Goal: Information Seeking & Learning: Check status

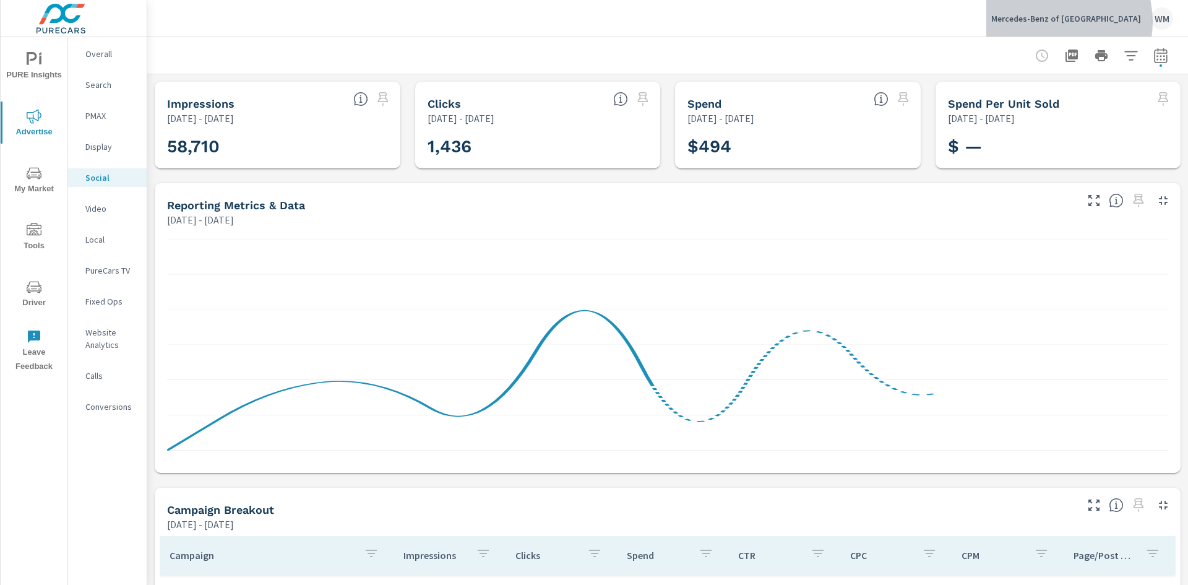
click at [1079, 22] on p "Mercedes-Benz of Charlottesville" at bounding box center [1066, 18] width 150 height 11
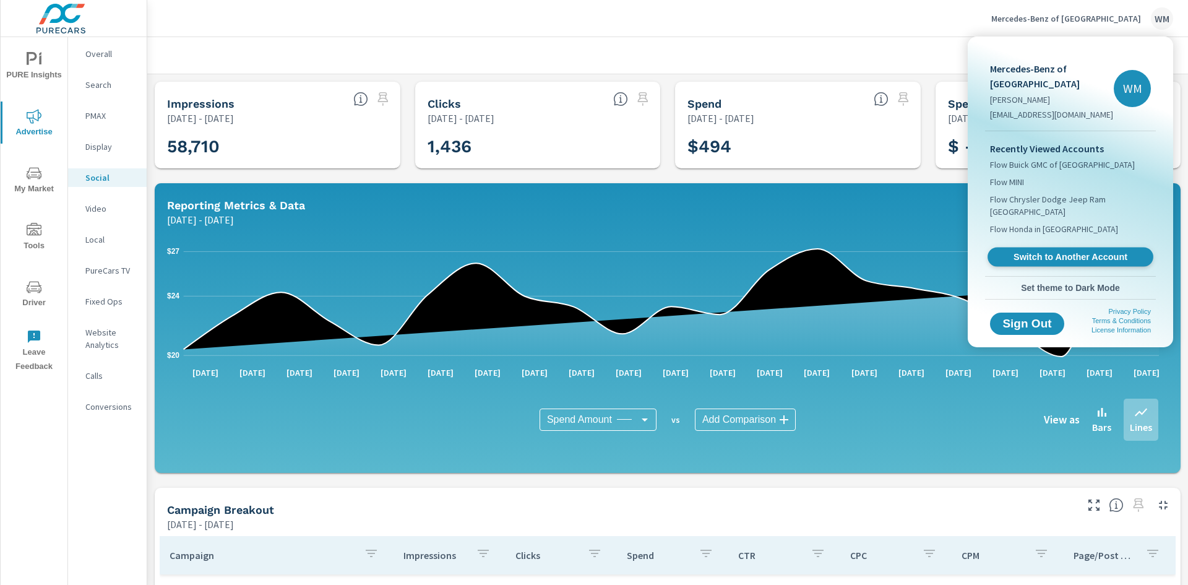
click at [1029, 254] on span "Switch to Another Account" at bounding box center [1071, 257] width 152 height 12
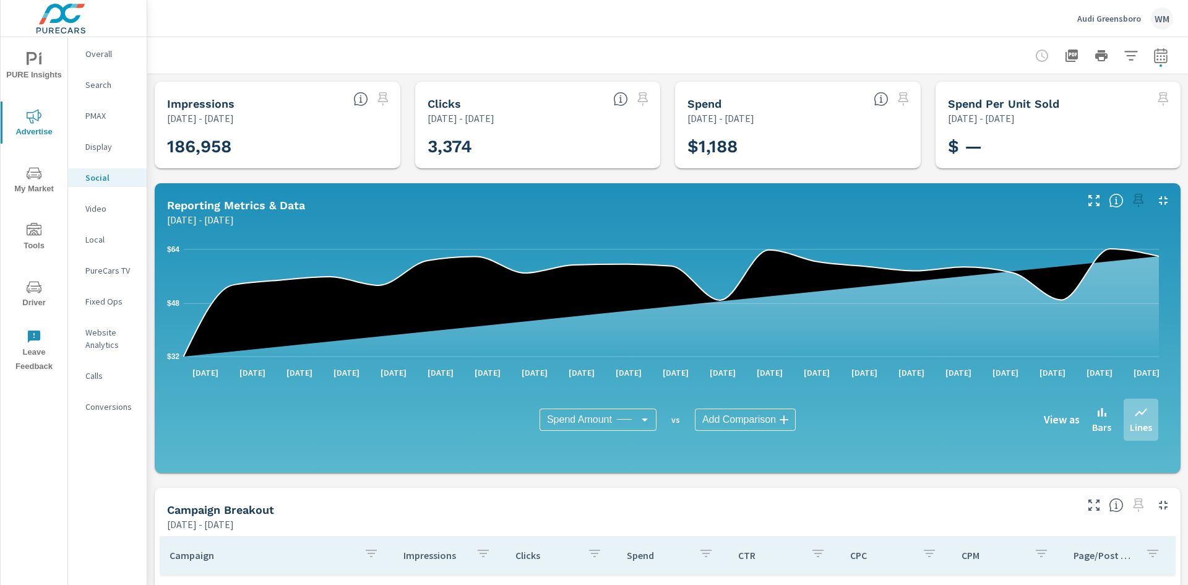
click at [1154, 58] on icon "button" at bounding box center [1161, 55] width 15 height 15
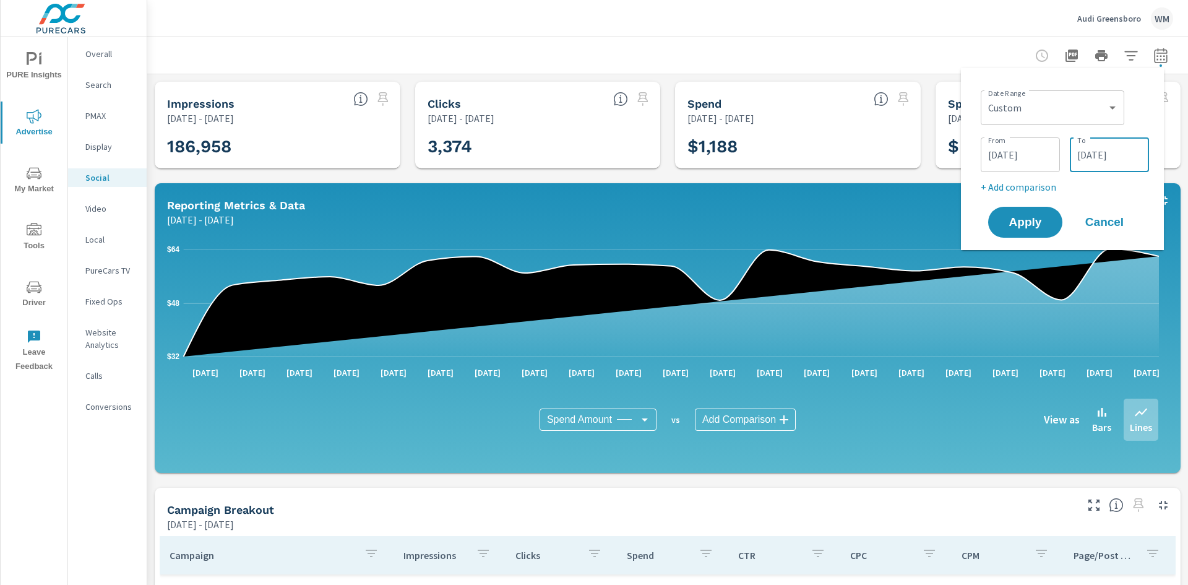
click at [1104, 164] on input "04/21/2025" at bounding box center [1109, 154] width 69 height 25
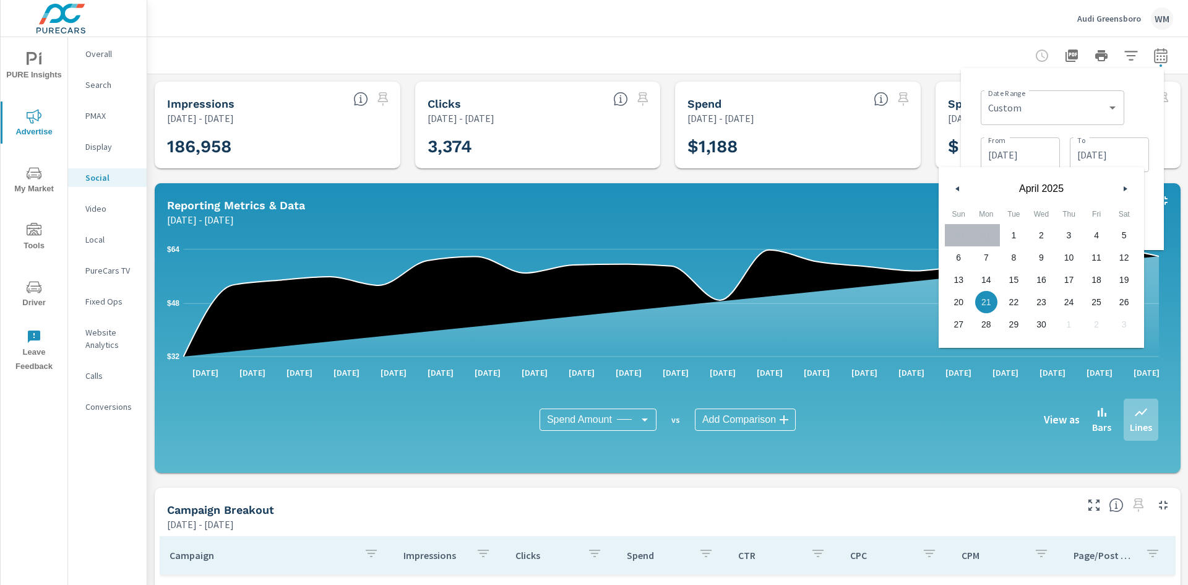
click at [1124, 189] on icon "button" at bounding box center [1127, 188] width 6 height 5
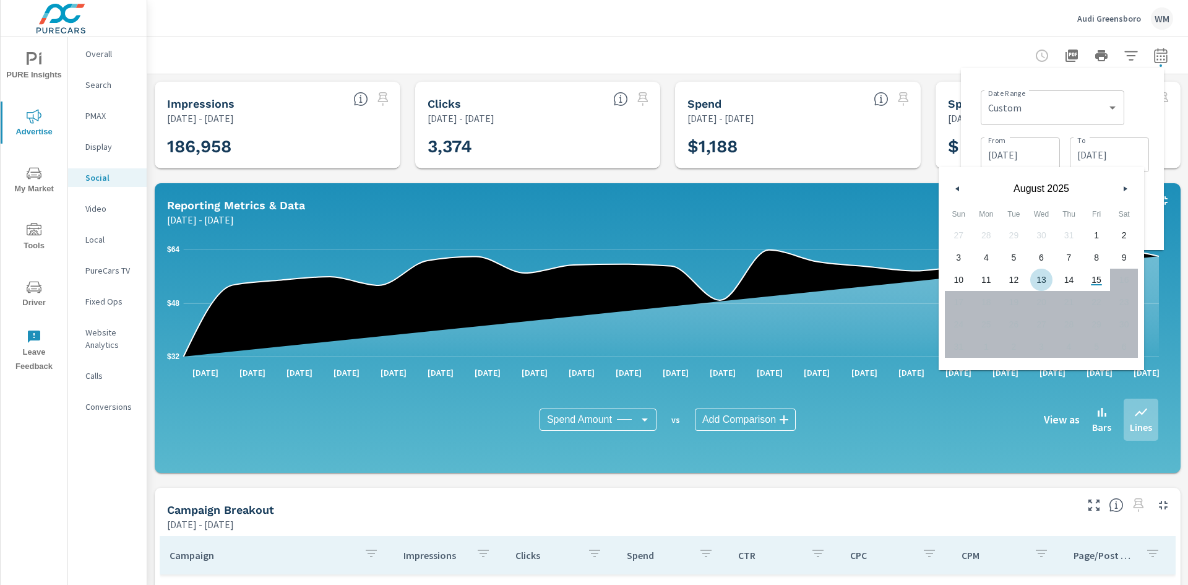
click at [1042, 285] on span "13" at bounding box center [1042, 280] width 28 height 16
type input "[DATE]"
click at [1024, 149] on input "04/01/2025" at bounding box center [1020, 154] width 69 height 25
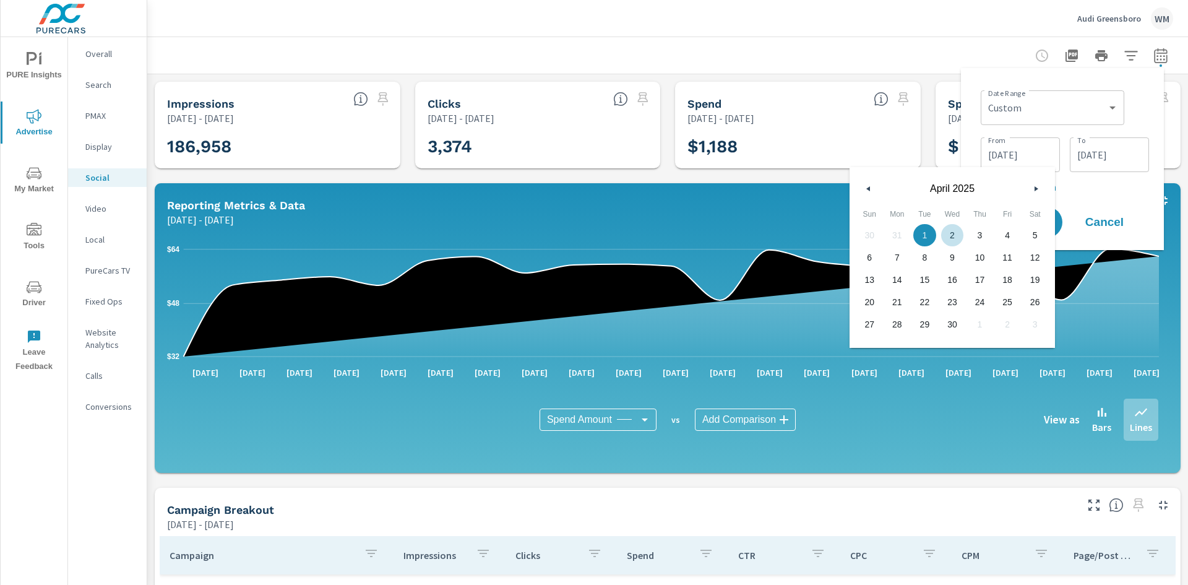
click at [1031, 189] on button "button" at bounding box center [1036, 188] width 15 height 15
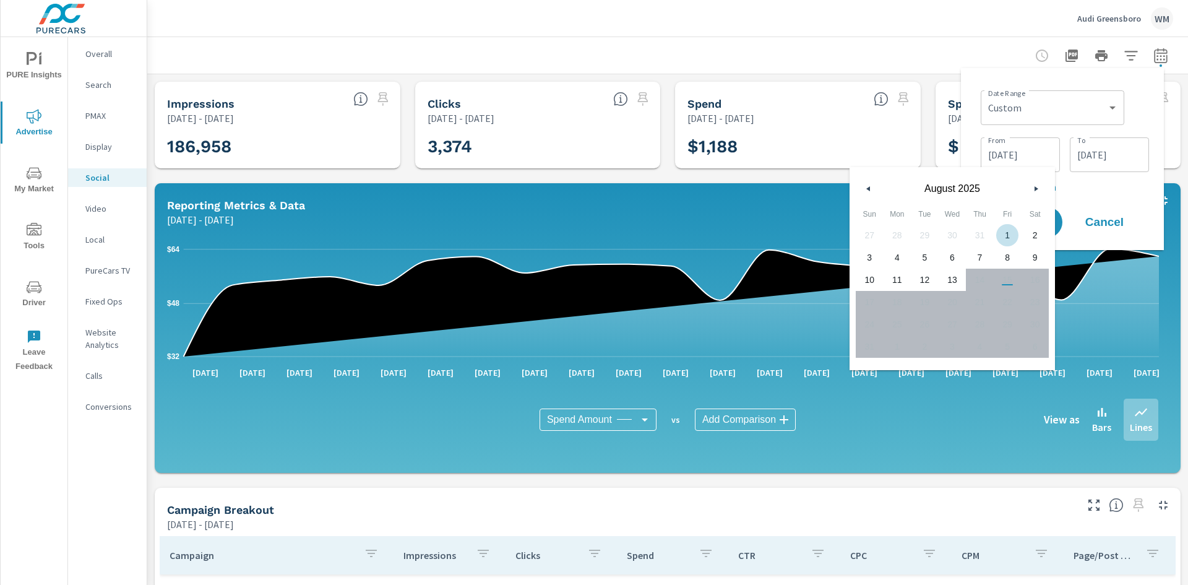
click at [1007, 234] on span "1" at bounding box center [1008, 235] width 28 height 16
type input "[DATE]"
click at [1115, 188] on p "+ Add comparison" at bounding box center [1065, 186] width 168 height 15
select select "Previous period"
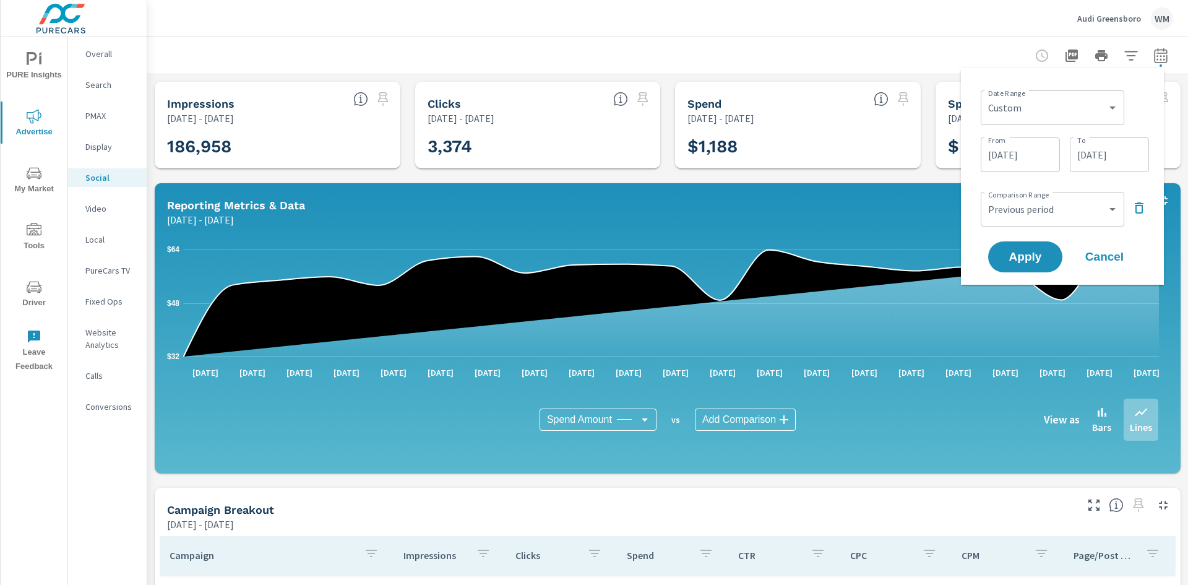
click at [1139, 205] on icon "button" at bounding box center [1139, 207] width 9 height 11
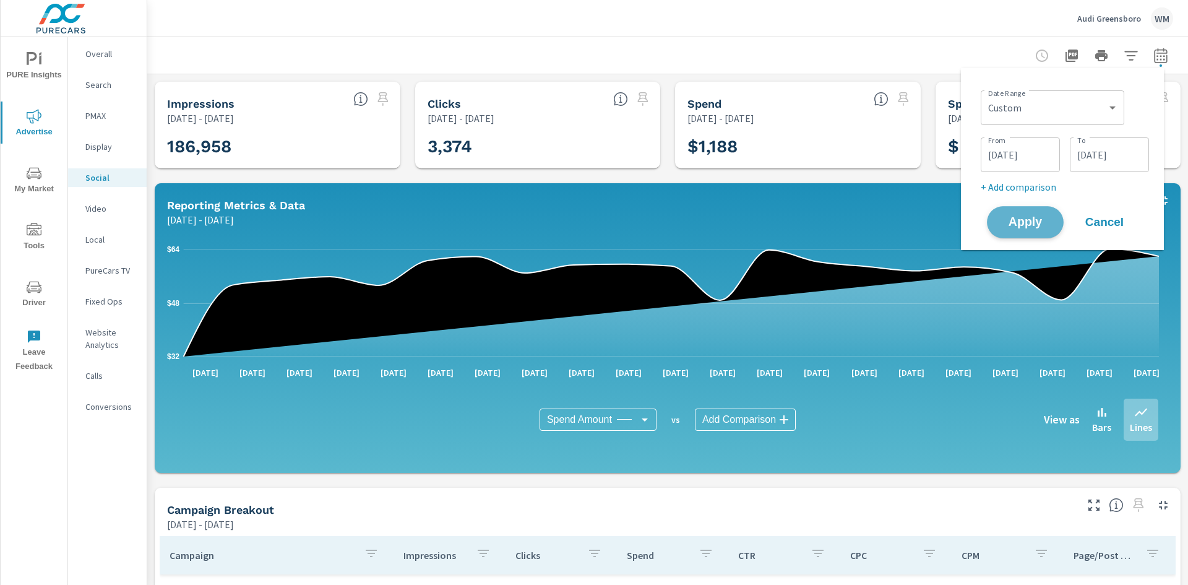
click at [1012, 228] on span "Apply" at bounding box center [1025, 223] width 51 height 12
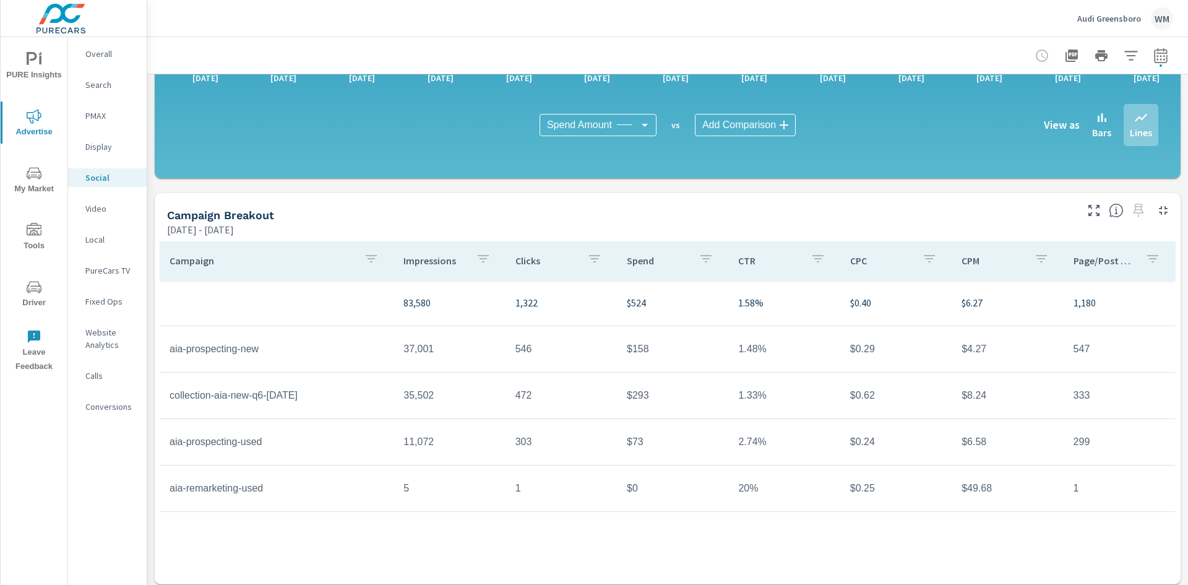
scroll to position [301, 0]
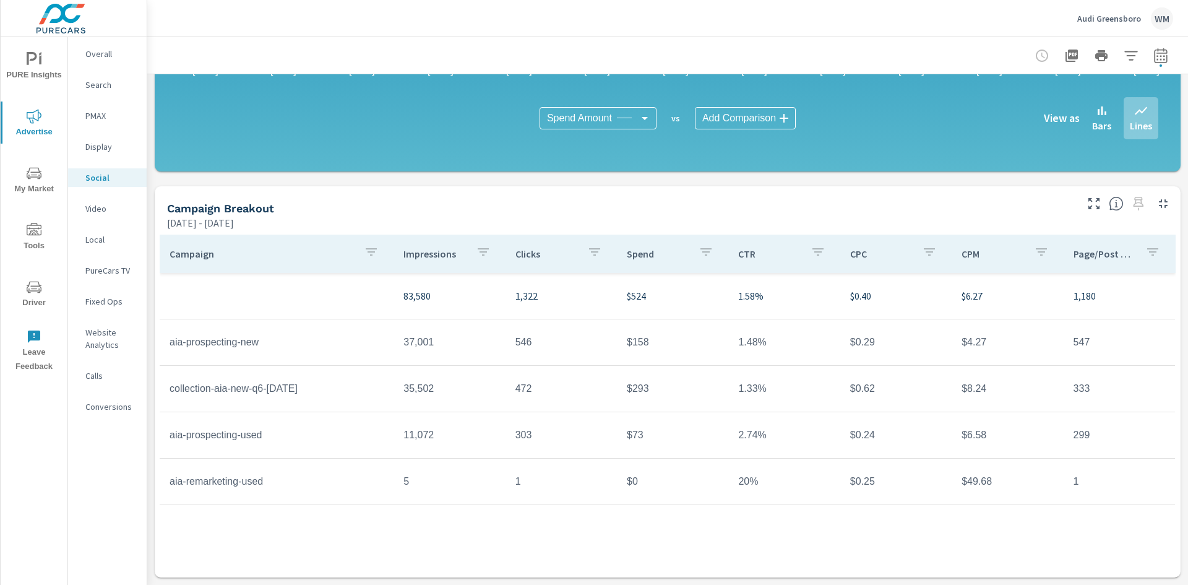
click at [1154, 61] on icon "button" at bounding box center [1161, 55] width 15 height 15
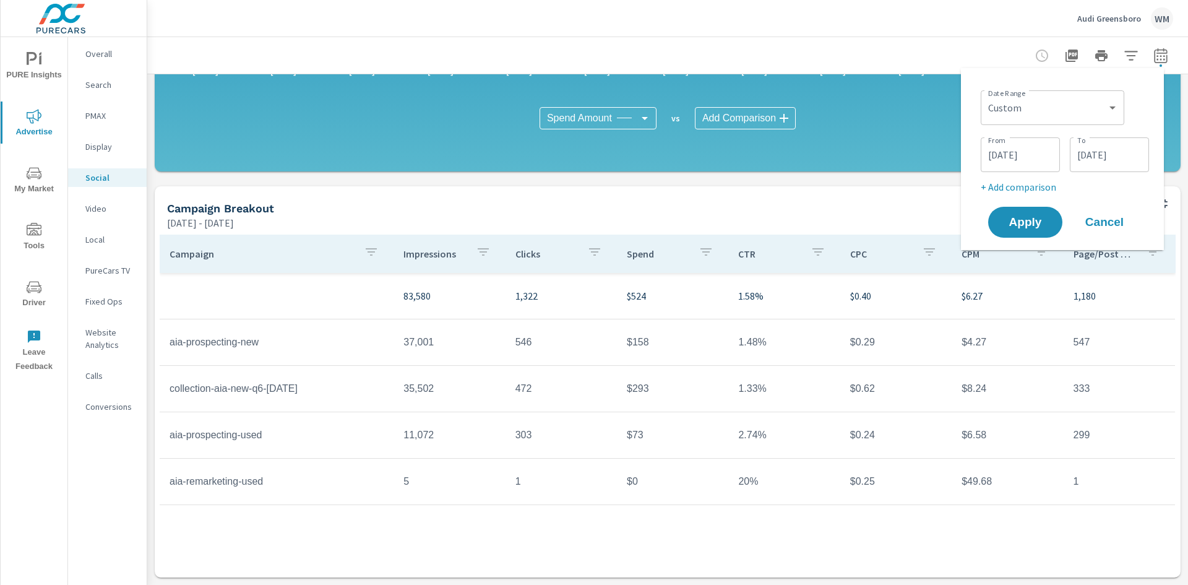
click at [1038, 191] on p "+ Add comparison" at bounding box center [1065, 186] width 168 height 15
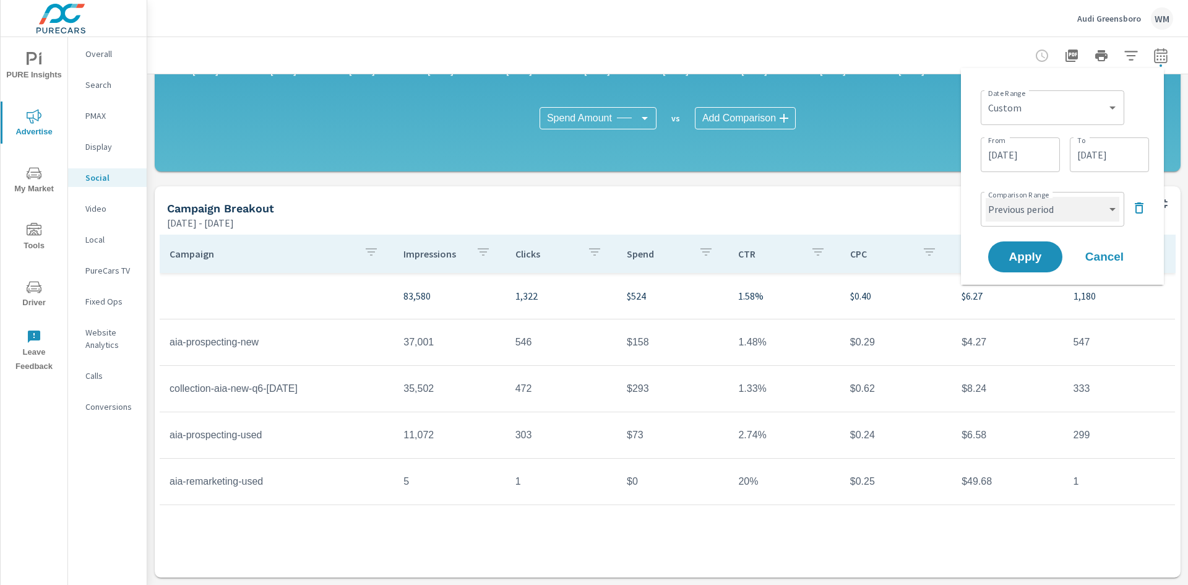
click at [1115, 220] on select "Custom Previous period Previous month Previous year" at bounding box center [1053, 209] width 134 height 25
click at [986, 197] on select "Custom Previous period Previous month Previous year" at bounding box center [1053, 209] width 134 height 25
select select "custom"
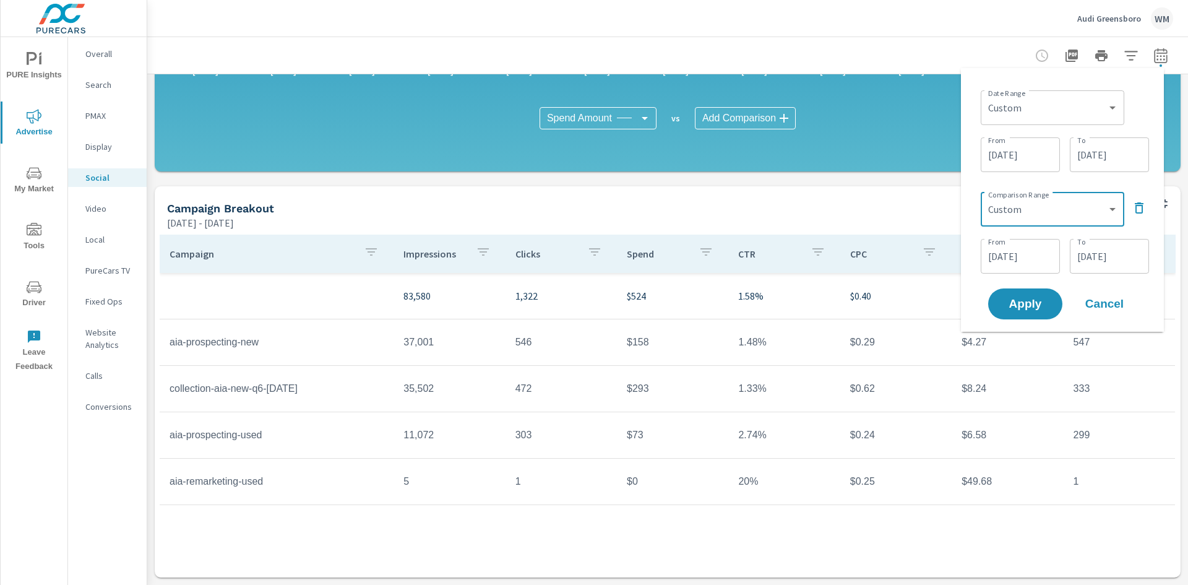
click at [1037, 257] on input "07/19/2025" at bounding box center [1020, 256] width 69 height 25
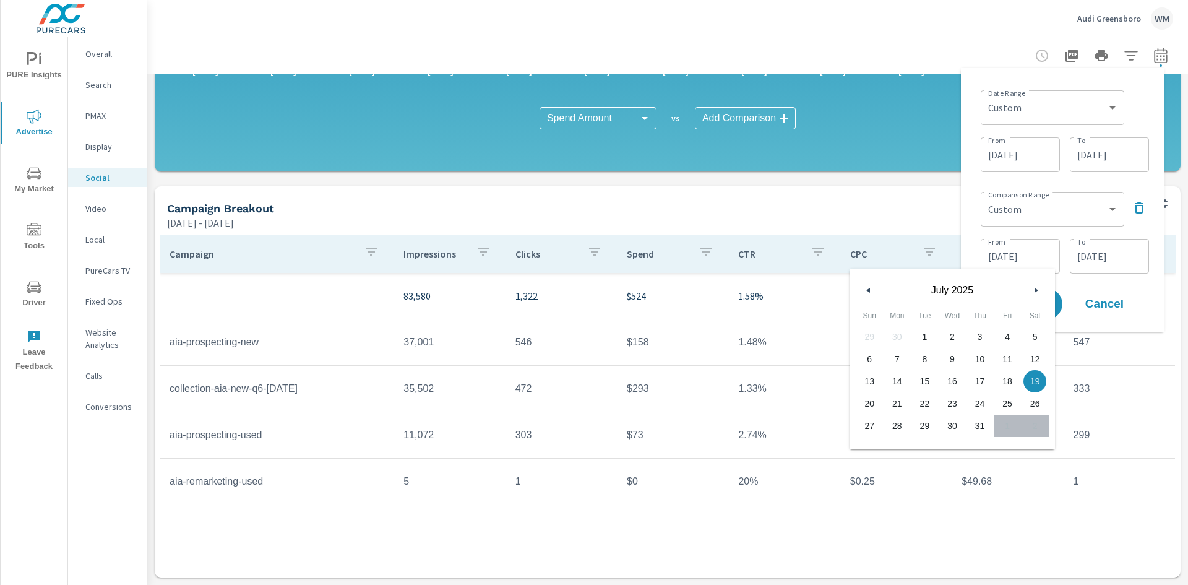
click at [925, 337] on span "1" at bounding box center [925, 337] width 28 height 16
type input "[DATE]"
click at [1099, 254] on input "07/31/2025" at bounding box center [1109, 256] width 69 height 25
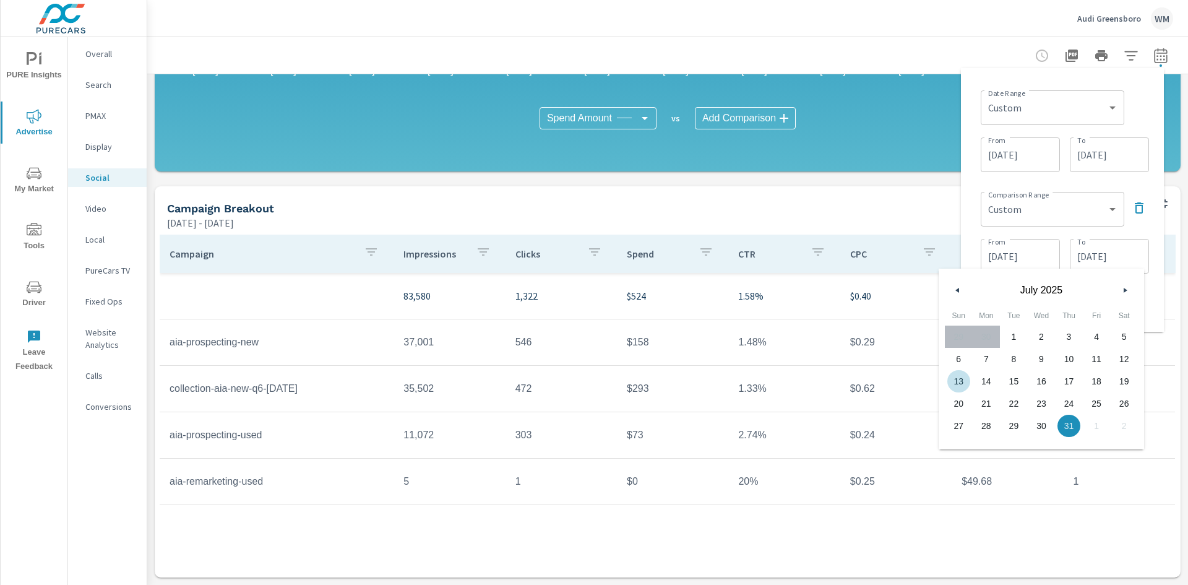
drag, startPoint x: 959, startPoint y: 383, endPoint x: 985, endPoint y: 386, distance: 25.6
click at [960, 383] on span "13" at bounding box center [959, 381] width 28 height 16
type input "[DATE]"
click at [1154, 224] on div "Date Range Custom Yesterday Last week Last 7 days Last 14 days Last 30 days Las…" at bounding box center [1062, 200] width 183 height 244
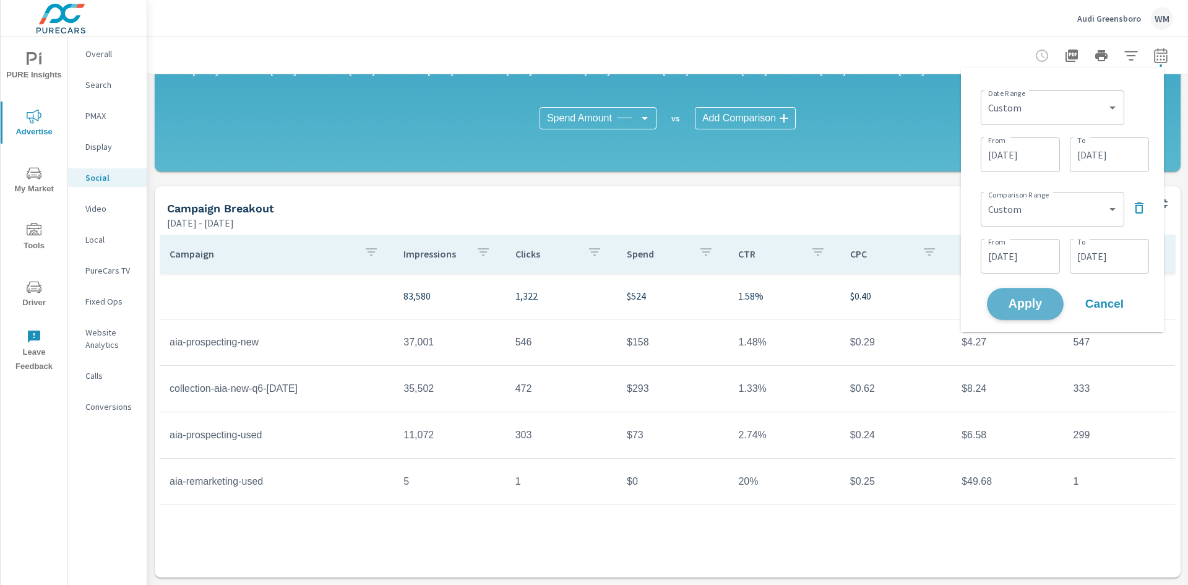
click at [1027, 313] on button "Apply" at bounding box center [1025, 304] width 77 height 32
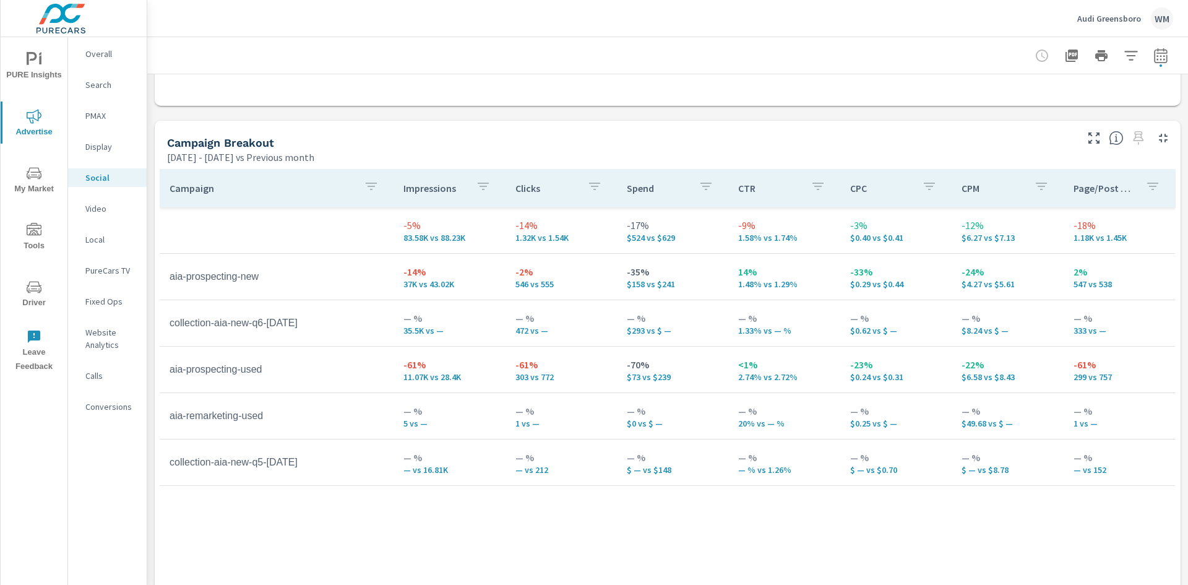
scroll to position [549, 0]
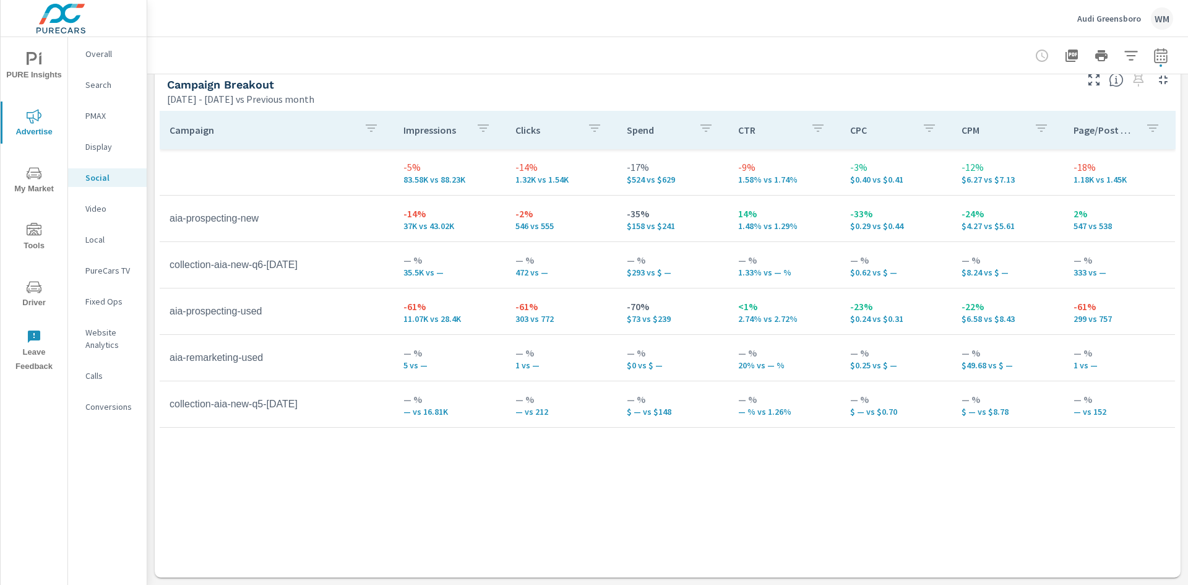
click at [1154, 51] on icon "button" at bounding box center [1161, 55] width 15 height 15
select select "Previous month"
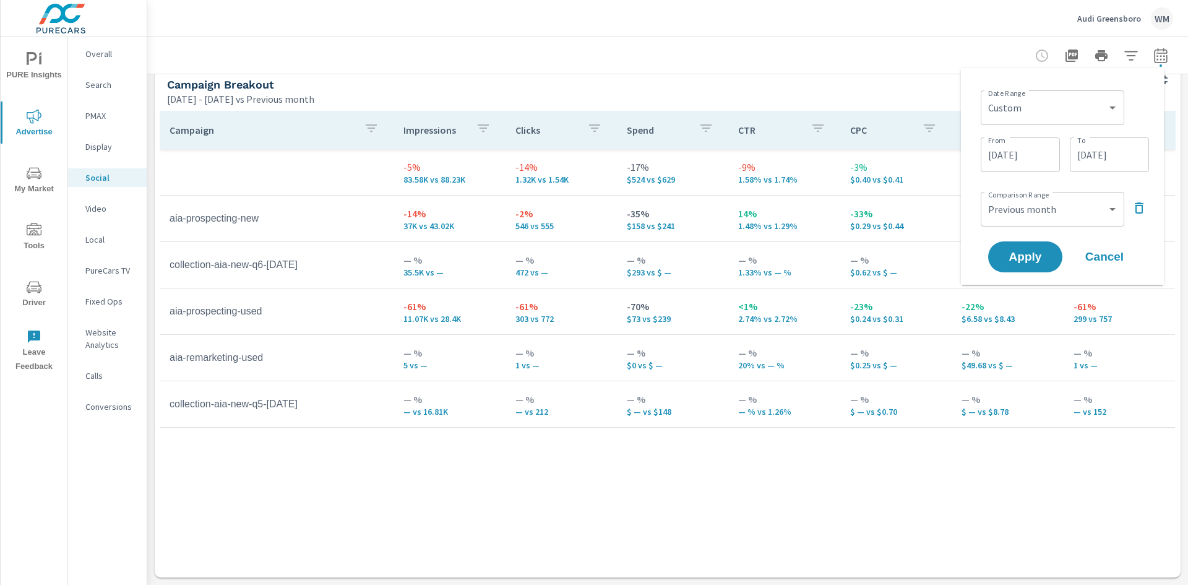
click at [1142, 210] on icon "button" at bounding box center [1139, 207] width 9 height 11
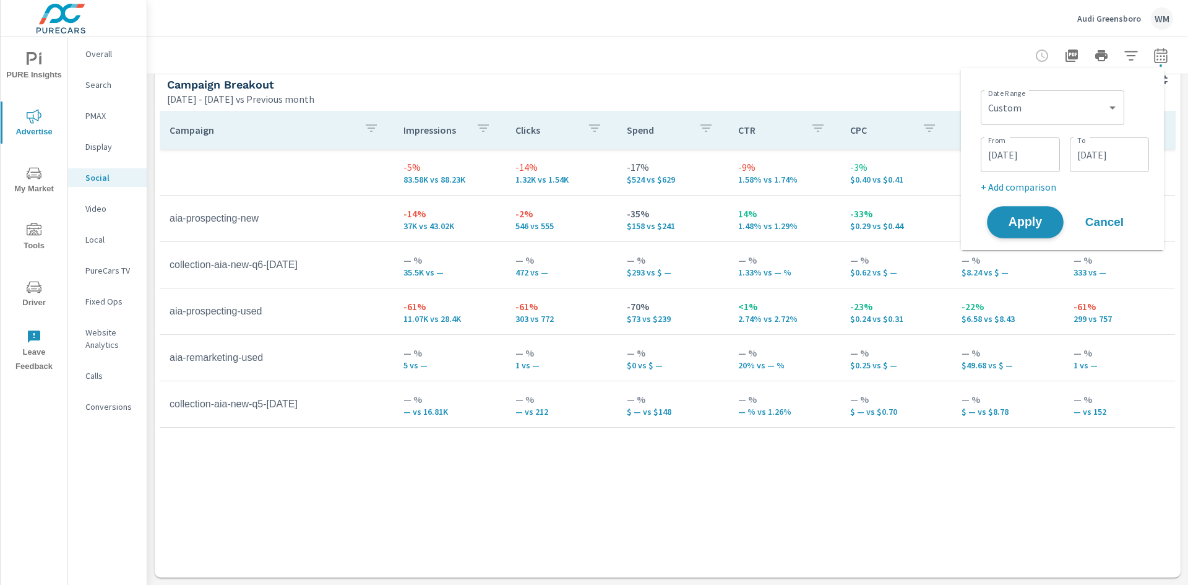
click at [1009, 224] on span "Apply" at bounding box center [1025, 223] width 51 height 12
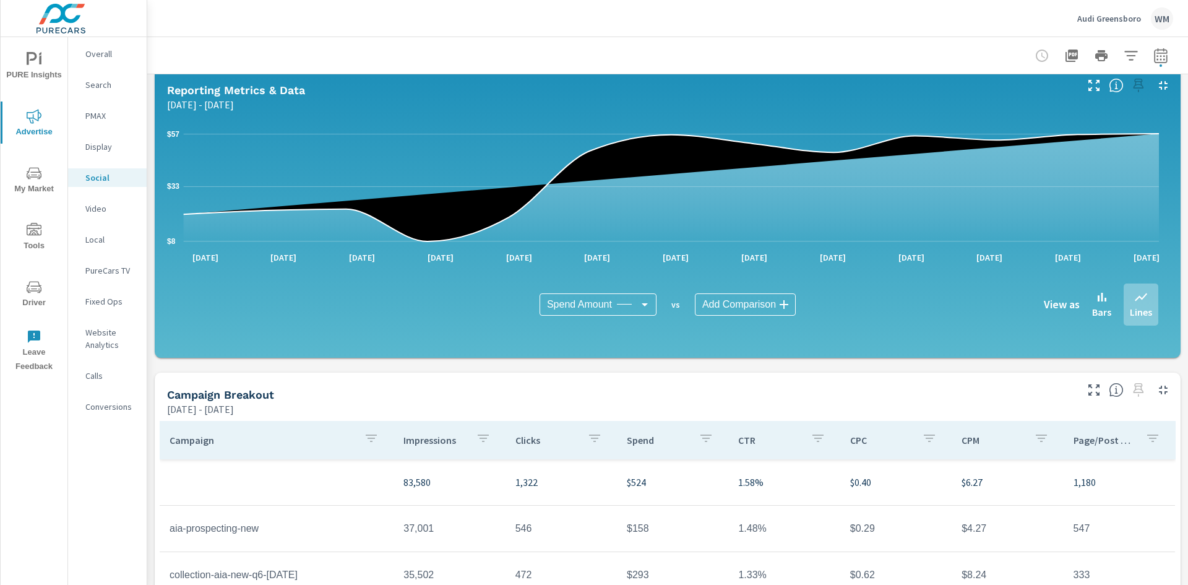
scroll to position [301, 0]
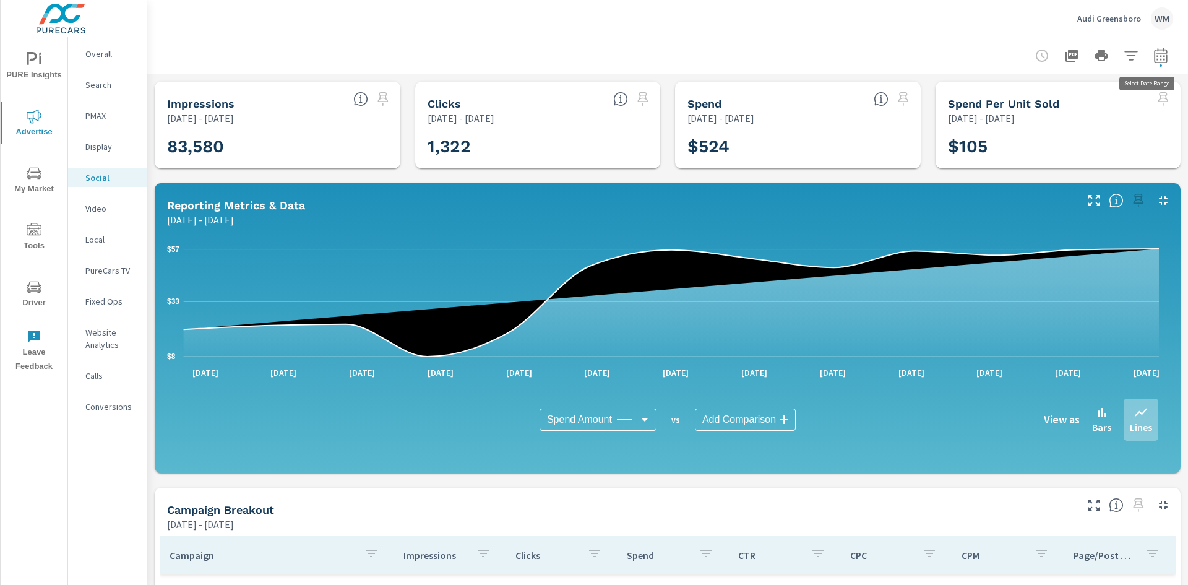
click at [1156, 59] on icon "button" at bounding box center [1161, 55] width 15 height 15
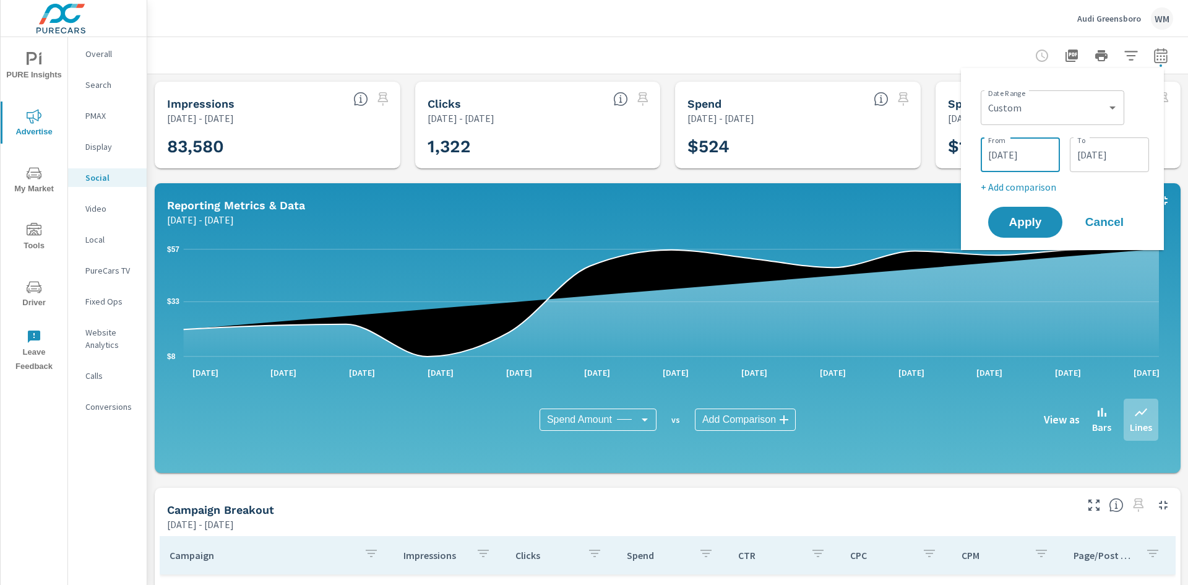
click at [1029, 158] on input "[DATE]" at bounding box center [1020, 154] width 69 height 25
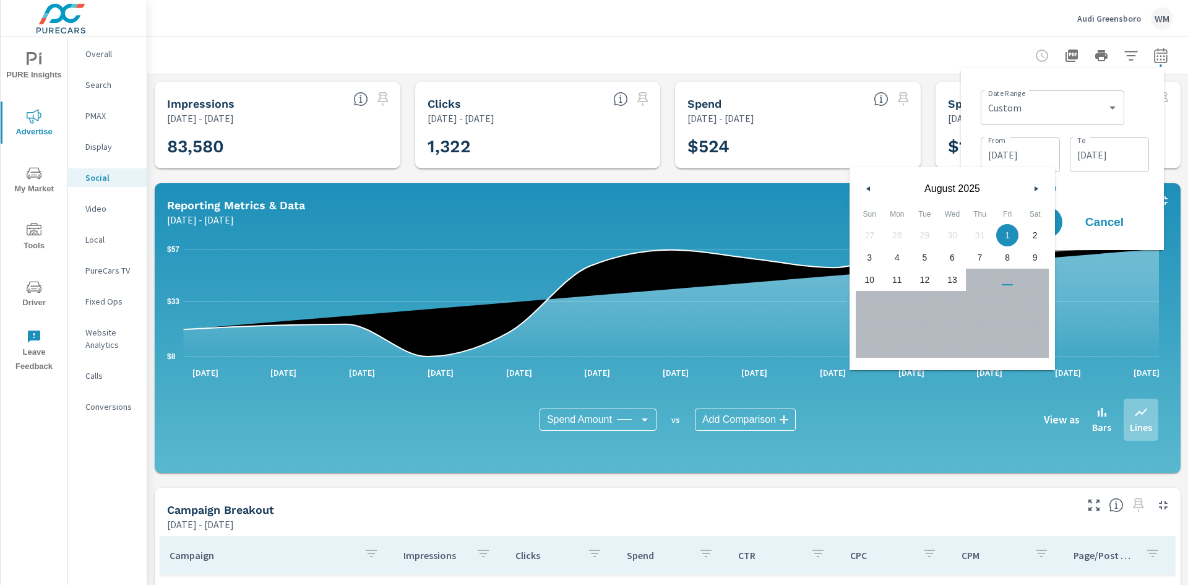
click at [875, 194] on button "button" at bounding box center [868, 188] width 15 height 15
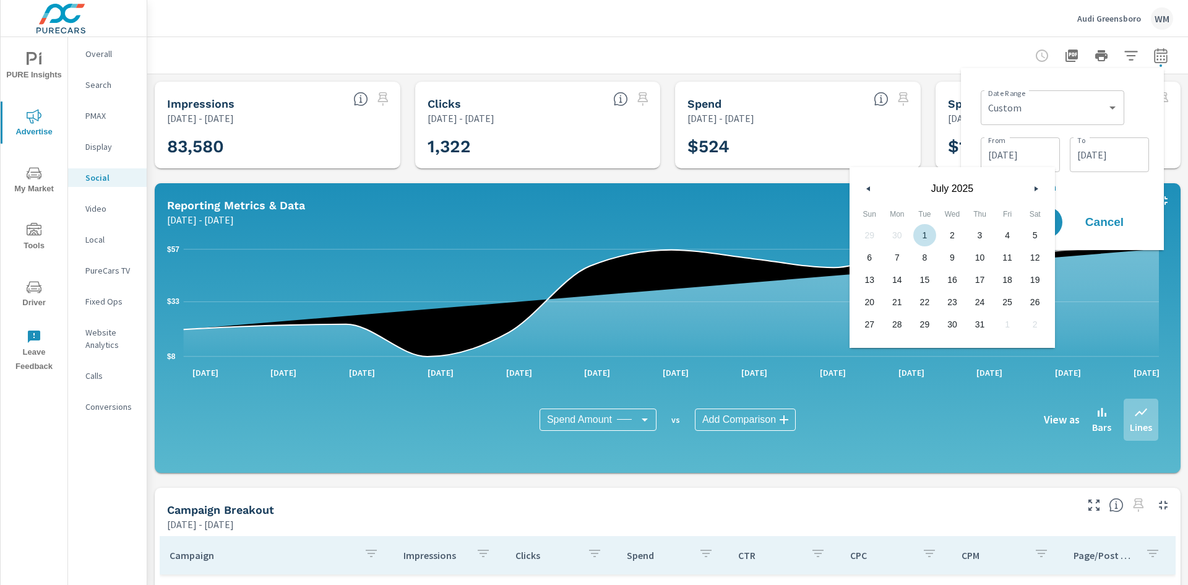
click at [921, 233] on span "1" at bounding box center [925, 235] width 28 height 16
type input "[DATE]"
click at [1090, 167] on div "[DATE] To" at bounding box center [1109, 154] width 79 height 35
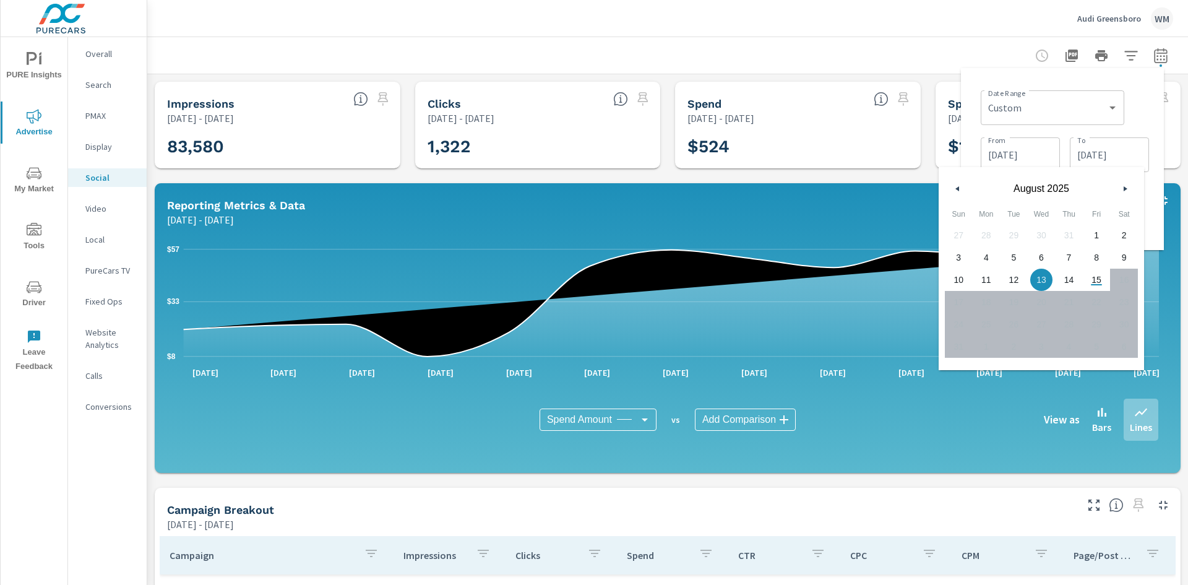
click at [959, 187] on icon "button" at bounding box center [956, 188] width 6 height 5
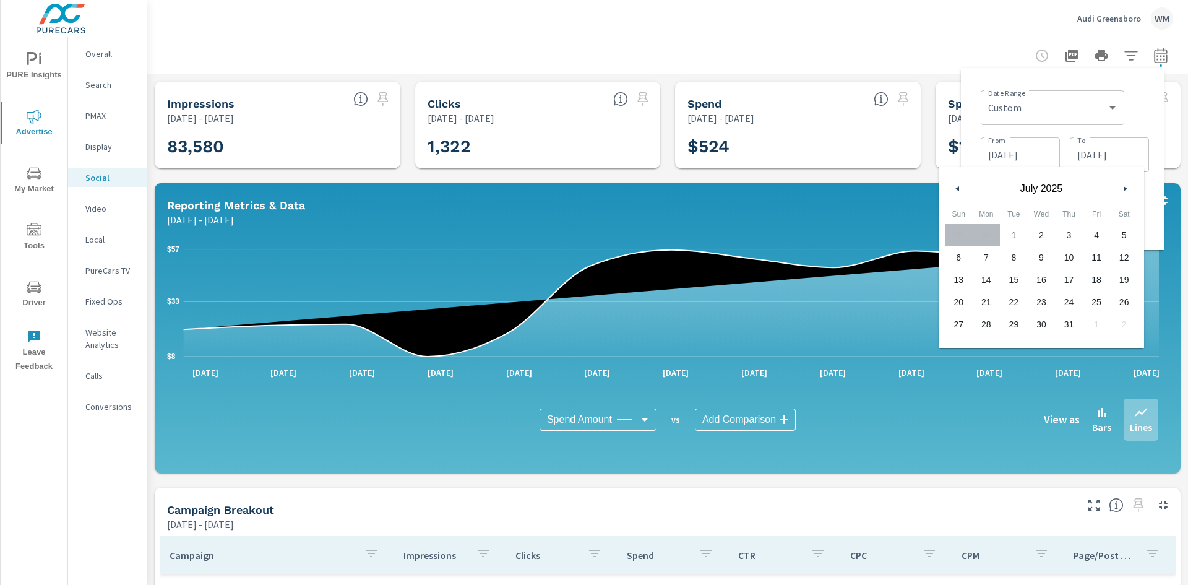
click at [963, 282] on span "13" at bounding box center [959, 280] width 28 height 16
type input "[DATE]"
click at [1140, 124] on div "Date Range Custom [DATE] Last week Last 7 days Last 14 days Last 30 days Last 4…" at bounding box center [1065, 106] width 168 height 42
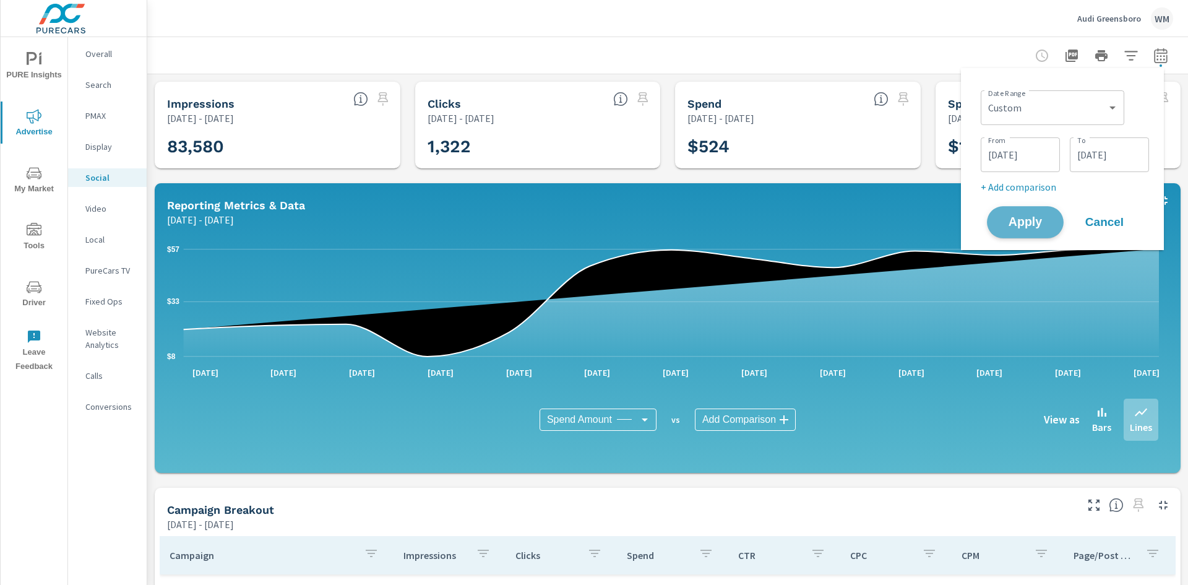
click at [1013, 220] on span "Apply" at bounding box center [1025, 223] width 51 height 12
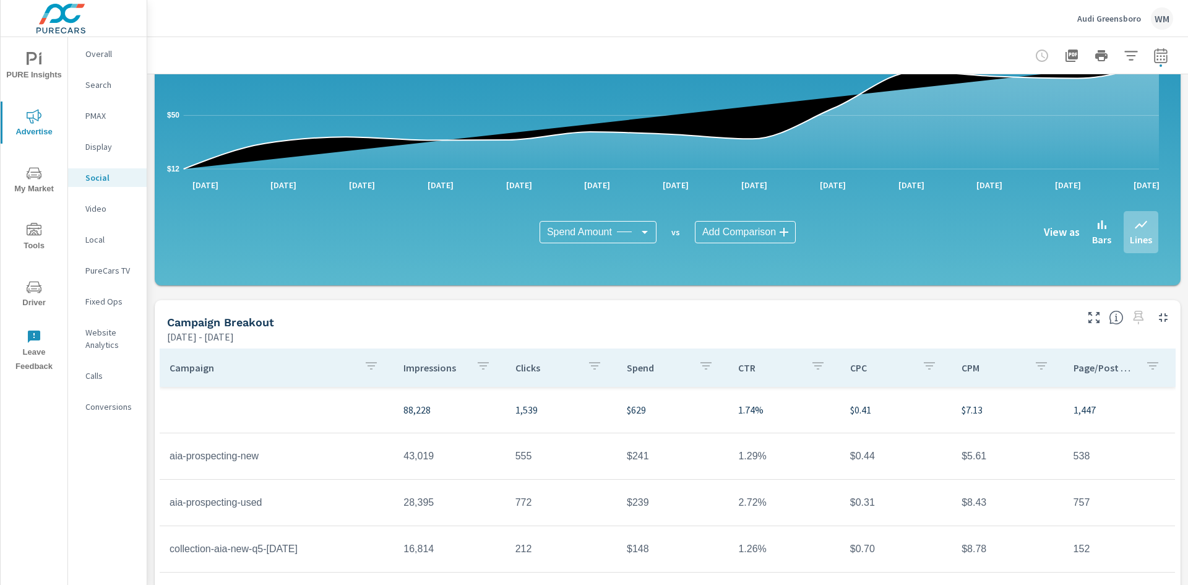
scroll to position [301, 0]
